Goal: Information Seeking & Learning: Understand process/instructions

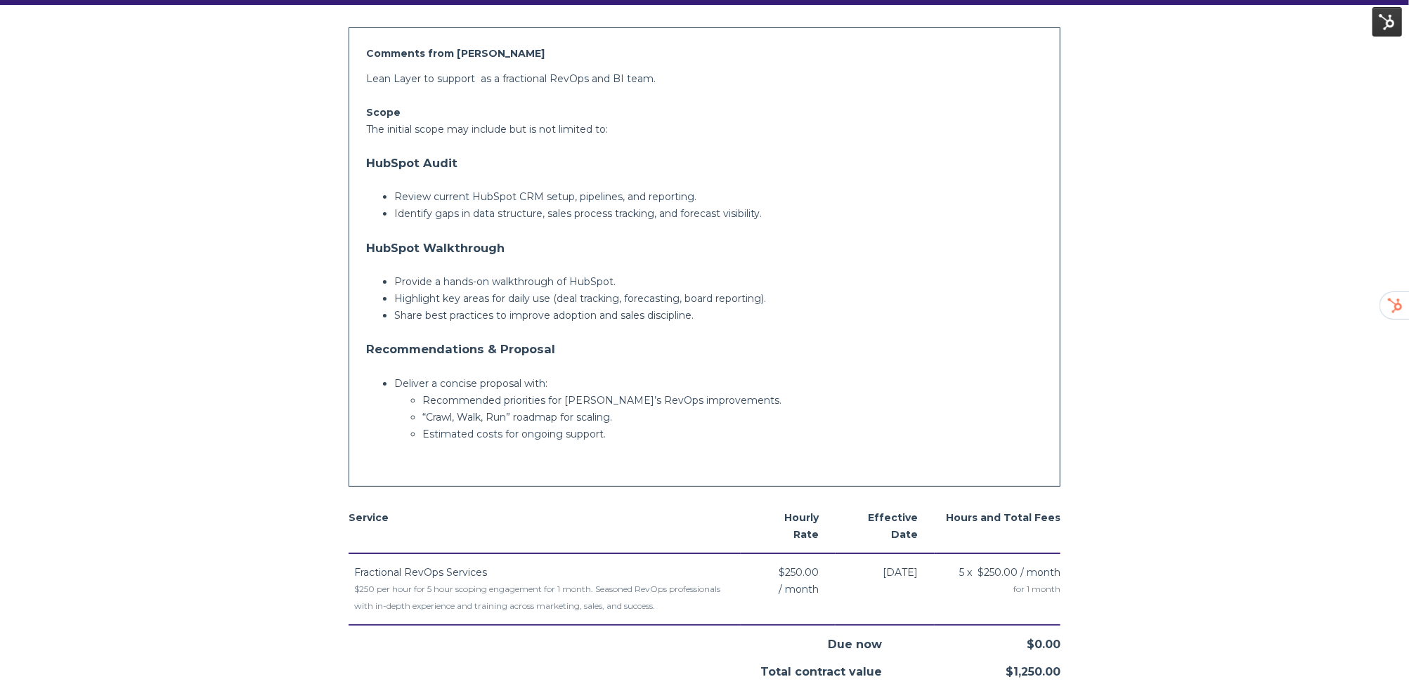
scroll to position [337, 0]
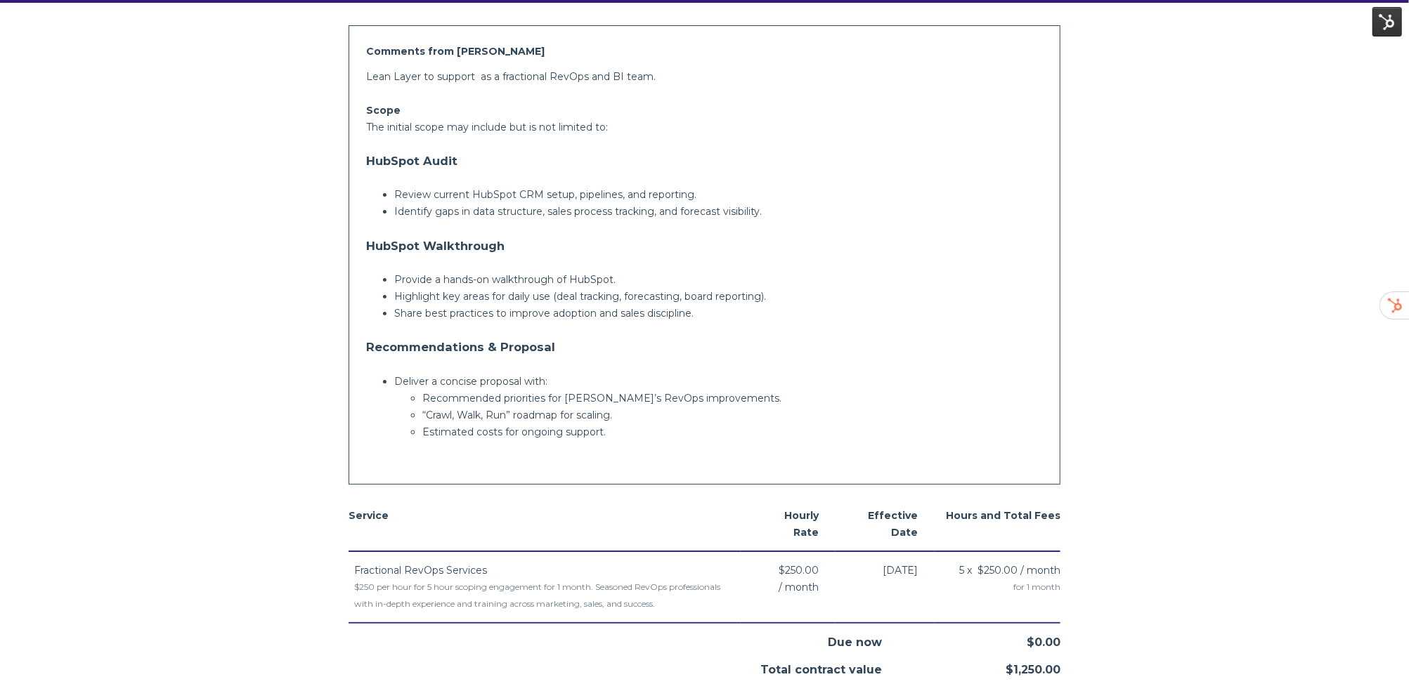
click at [526, 363] on div "Lean Layer to support as a fractional RevOps and BI team. Scope The initial sco…" at bounding box center [704, 267] width 677 height 399
click at [593, 235] on h3 "HubSpot Walkthrough" at bounding box center [704, 246] width 677 height 28
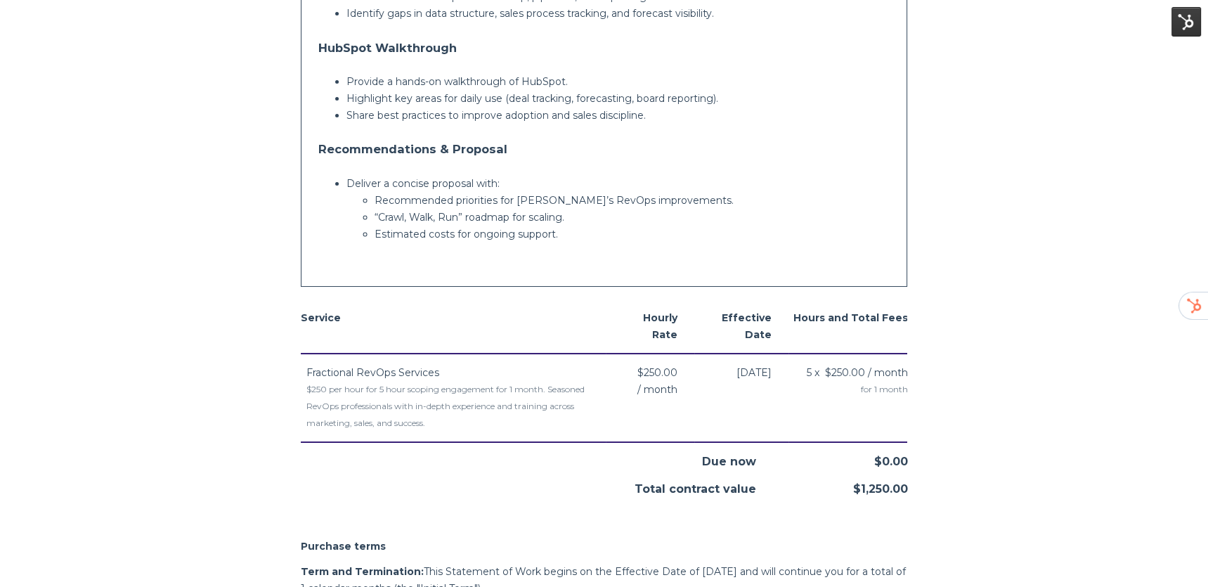
scroll to position [535, 0]
click at [391, 405] on div "$250 per hour for 5 hour scoping engagement for 1 month. Seasoned RevOps profes…" at bounding box center [455, 406] width 299 height 51
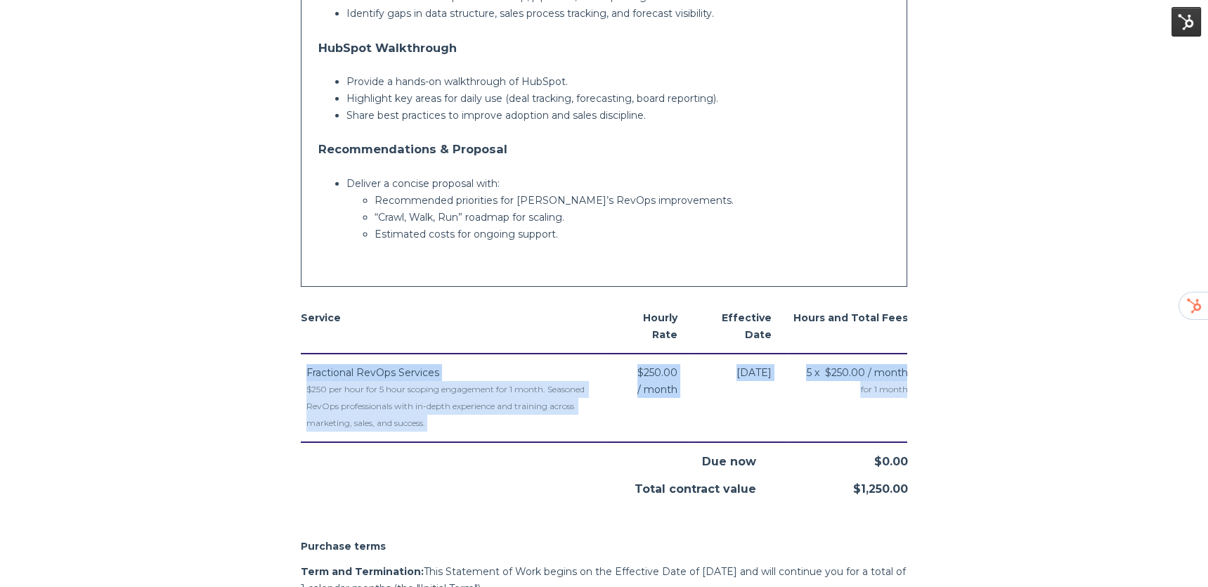
drag, startPoint x: 300, startPoint y: 369, endPoint x: 508, endPoint y: 436, distance: 218.7
click at [514, 442] on div "Service Hourly Rate Effective Date Hours and Total Fees Fractional RevOps Servi…" at bounding box center [604, 398] width 607 height 198
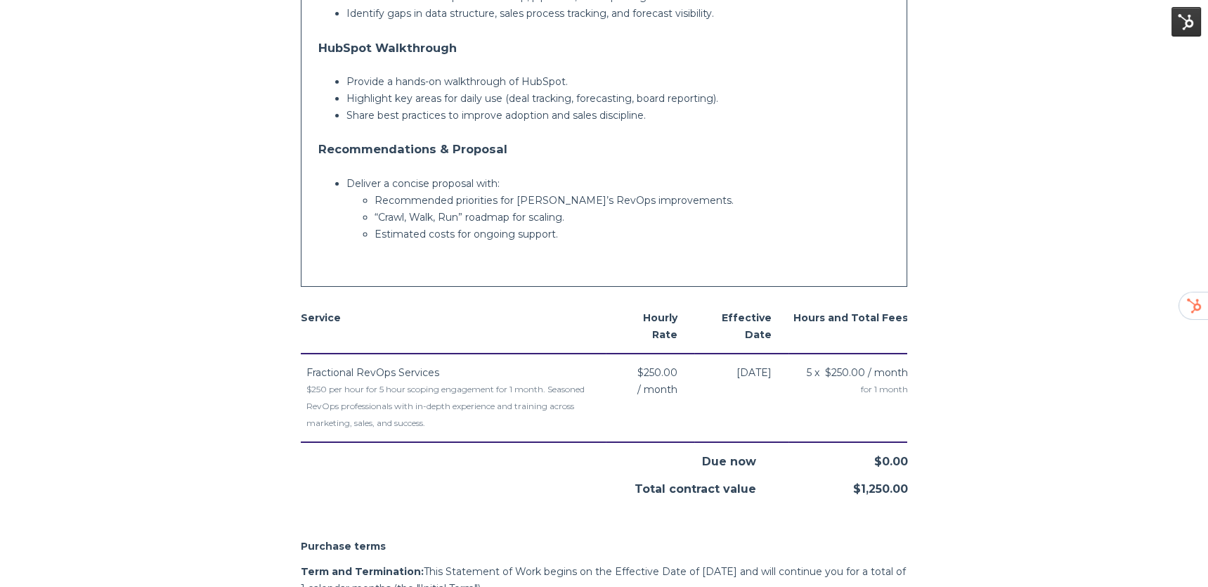
drag, startPoint x: 462, startPoint y: 423, endPoint x: 369, endPoint y: 413, distance: 93.4
click at [450, 422] on div "$250 per hour for 5 hour scoping engagement for 1 month. Seasoned RevOps profes…" at bounding box center [455, 406] width 299 height 51
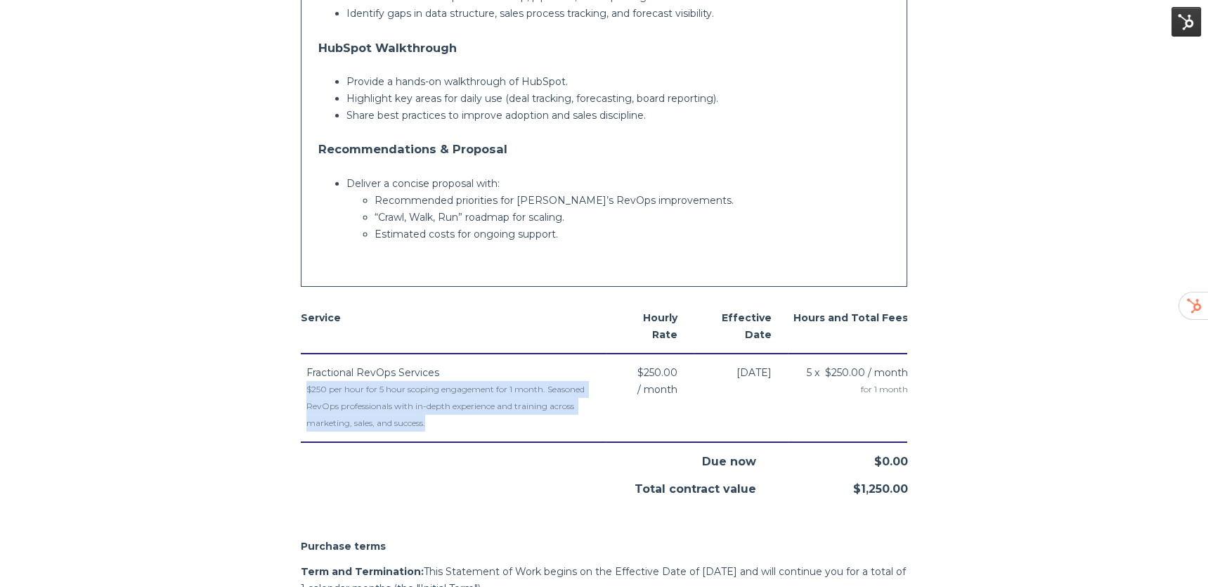
drag, startPoint x: 302, startPoint y: 386, endPoint x: 581, endPoint y: 417, distance: 280.8
click at [581, 417] on td "Fractional RevOps Services $250 per hour for 5 hour scoping engagement for 1 mo…" at bounding box center [453, 397] width 305 height 89
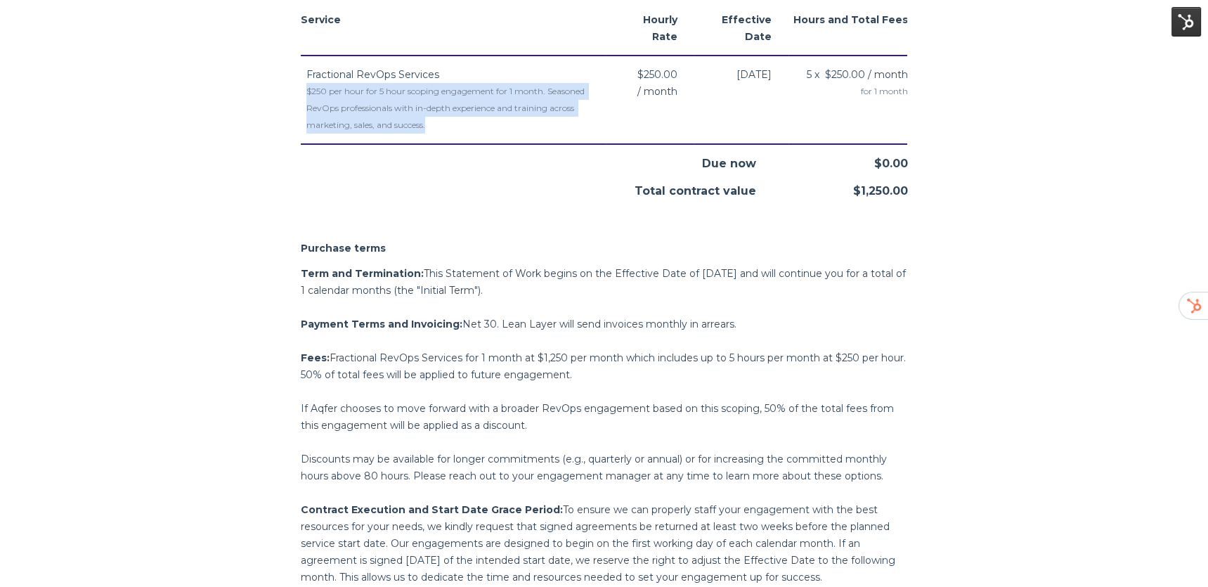
scroll to position [847, 0]
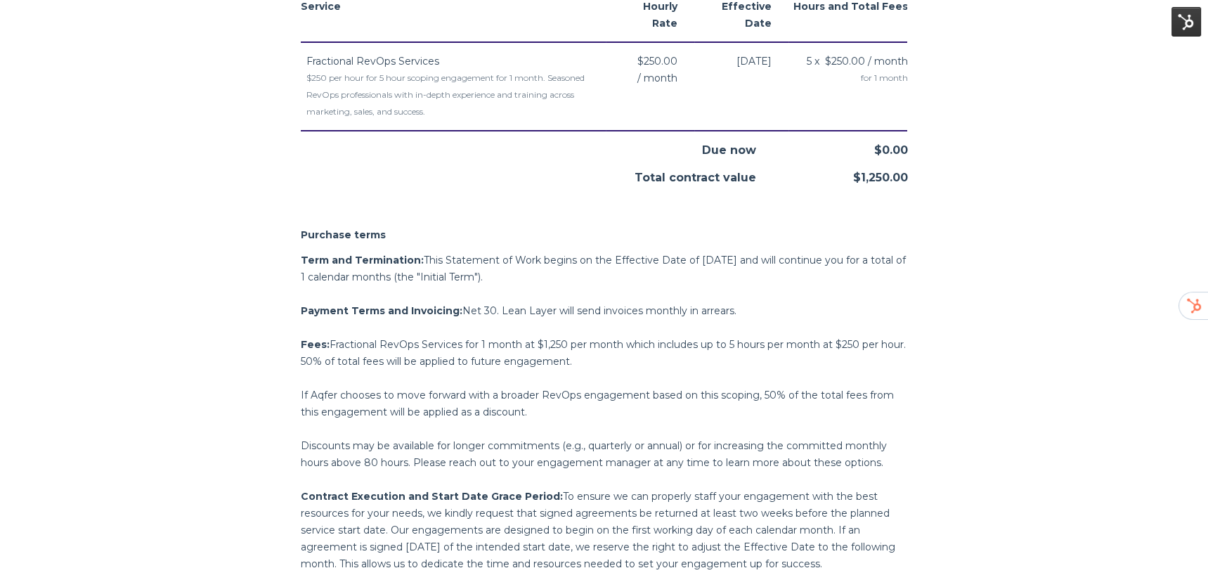
click at [876, 169] on div "$1,250.00" at bounding box center [831, 172] width 152 height 27
drag, startPoint x: 851, startPoint y: 178, endPoint x: 940, endPoint y: 176, distance: 88.6
click at [940, 176] on body "Aqfer - Fractional RevOps Scoping Engagement Aqfer [STREET_ADDRESS] [US_STATE],…" at bounding box center [604, 258] width 1208 height 2211
drag, startPoint x: 597, startPoint y: 365, endPoint x: 335, endPoint y: 344, distance: 262.3
click at [333, 344] on p "Fees: Fractional RevOps Services for 1 month at $1,250 per month which includes…" at bounding box center [604, 353] width 607 height 34
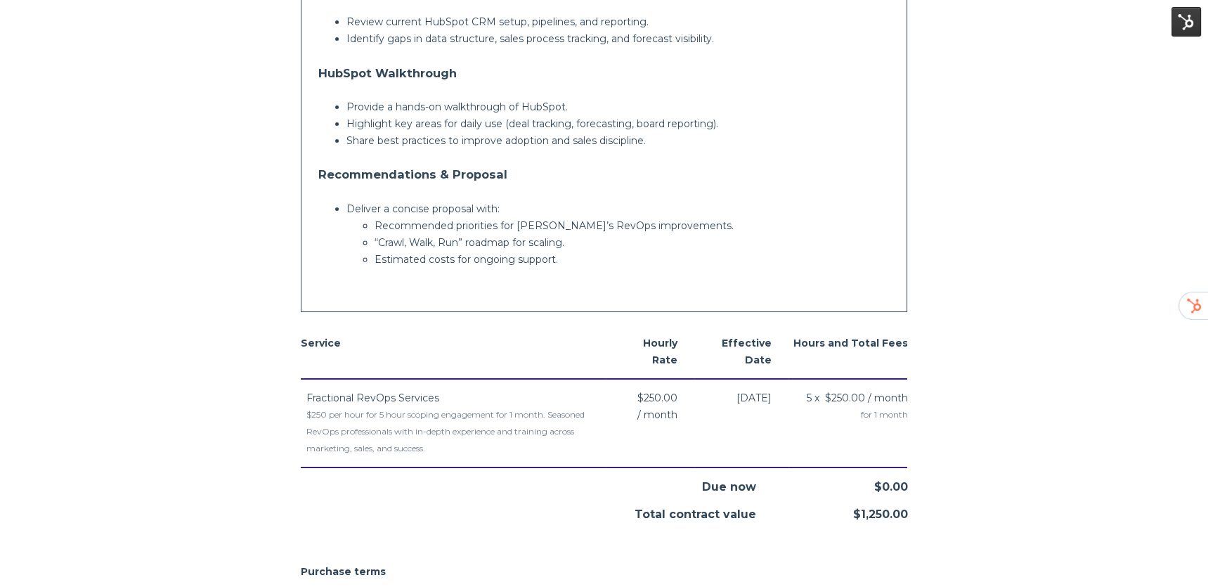
scroll to position [442, 0]
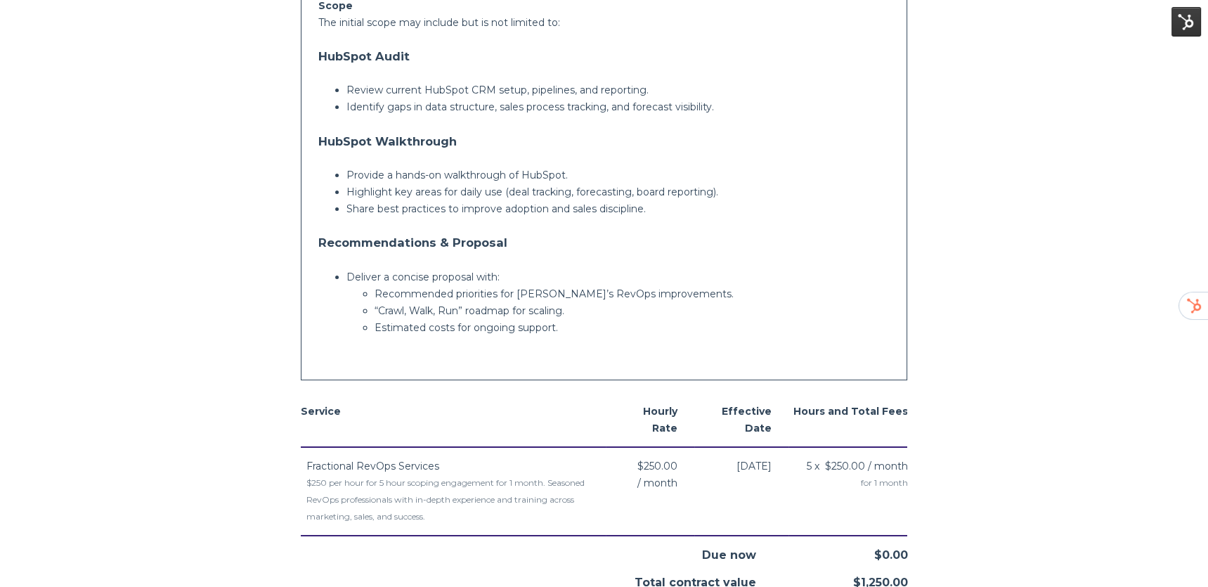
click at [446, 252] on h3 "Recommendations & Proposal" at bounding box center [604, 242] width 572 height 28
click at [412, 269] on p "Deliver a concise proposal with:" at bounding box center [618, 276] width 544 height 17
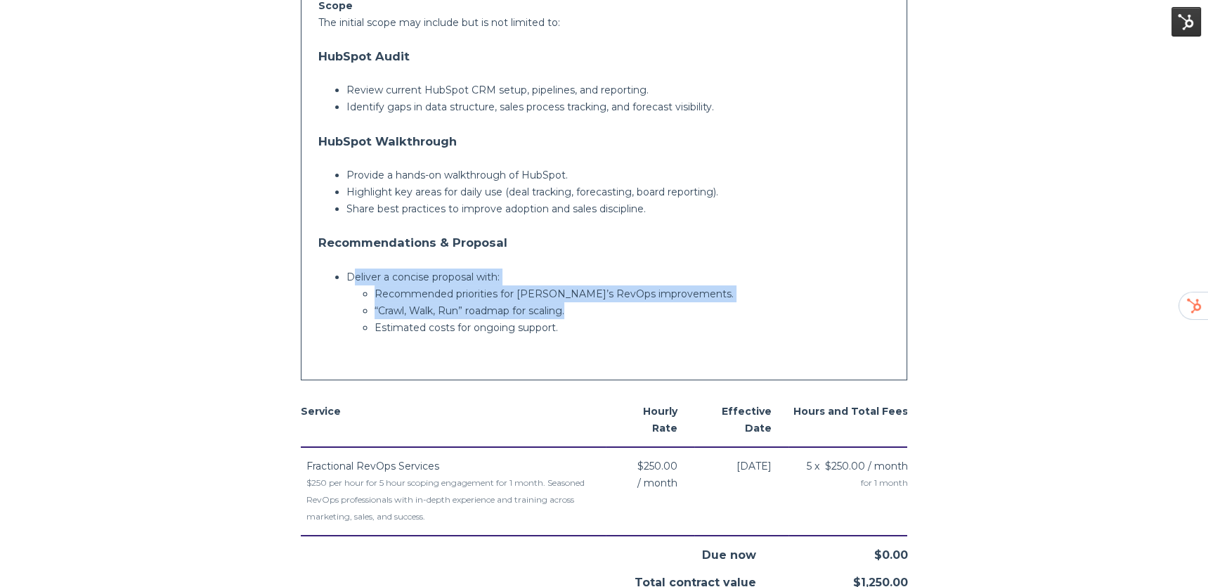
drag, startPoint x: 364, startPoint y: 271, endPoint x: 599, endPoint y: 312, distance: 238.2
click at [599, 312] on li "Deliver a concise proposal with: Recommended priorities for Aqfer’s RevOps impr…" at bounding box center [618, 301] width 544 height 67
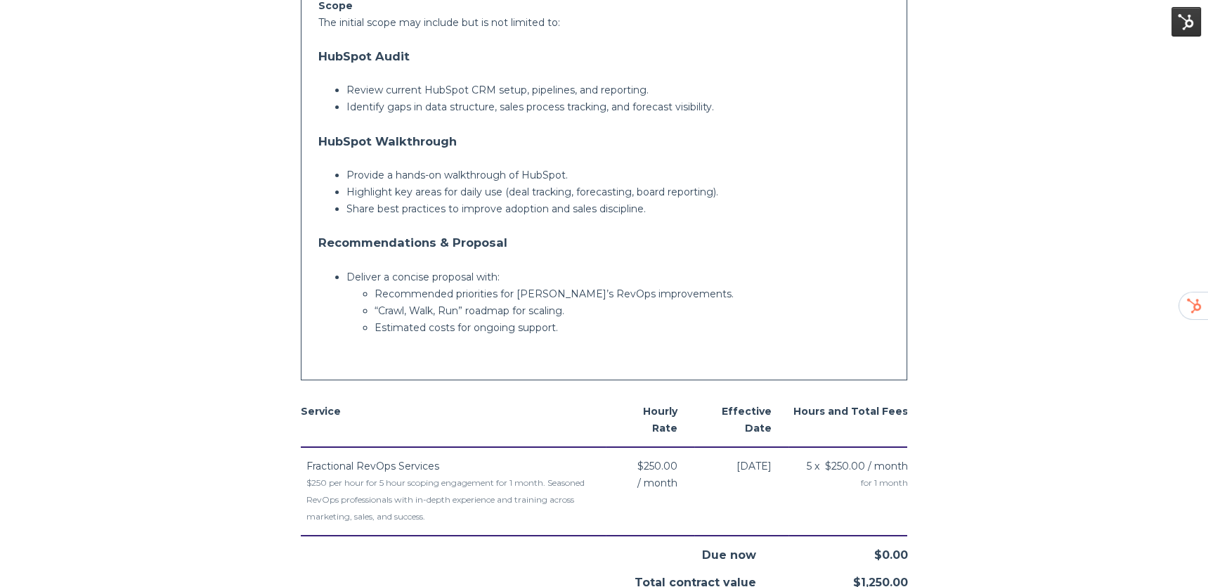
click at [713, 377] on div "Comments from [PERSON_NAME] to support as a fractional RevOps and BI team. Scop…" at bounding box center [604, 151] width 607 height 460
